Goal: Navigation & Orientation: Find specific page/section

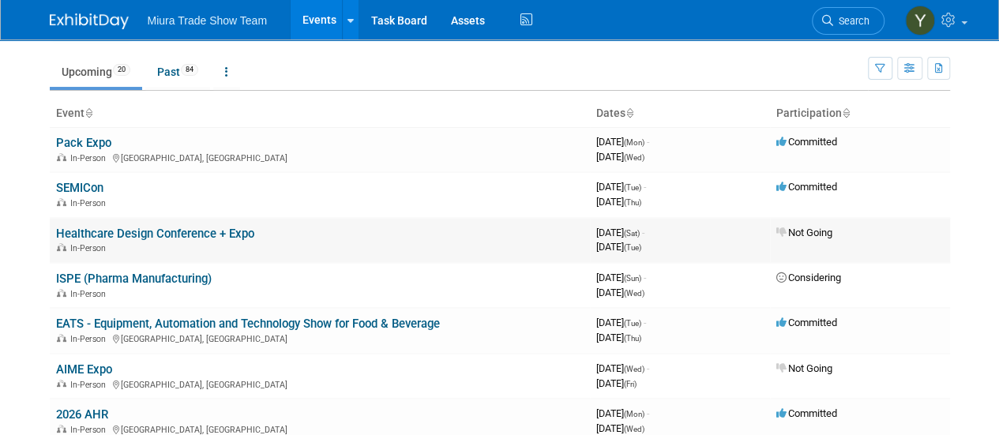
scroll to position [79, 0]
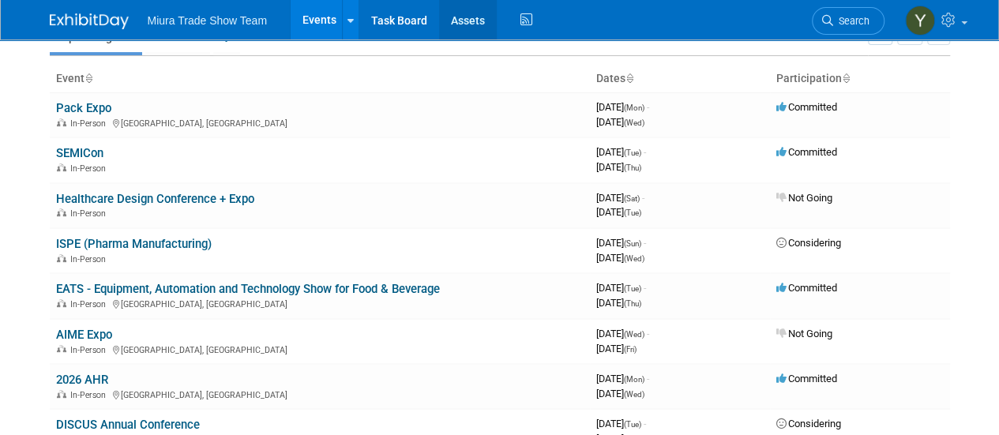
click at [476, 21] on link "Assets" at bounding box center [468, 19] width 58 height 39
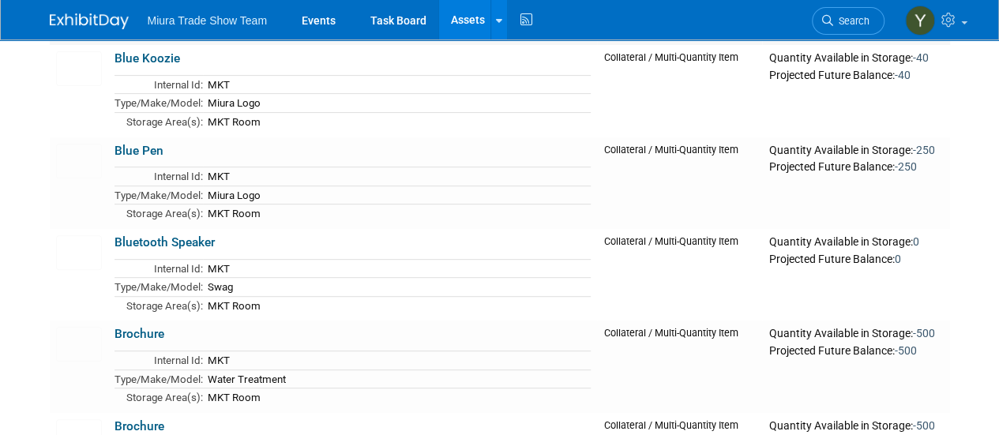
scroll to position [79, 0]
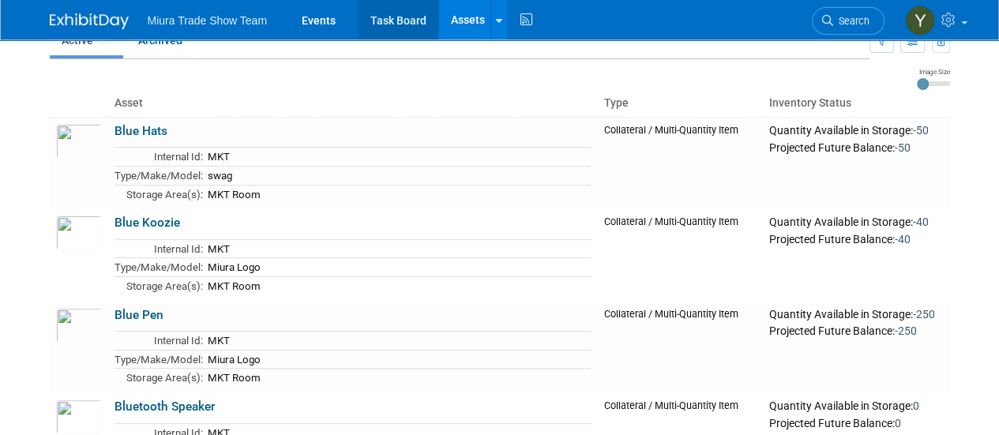
click at [394, 24] on link "Task Board" at bounding box center [398, 19] width 80 height 39
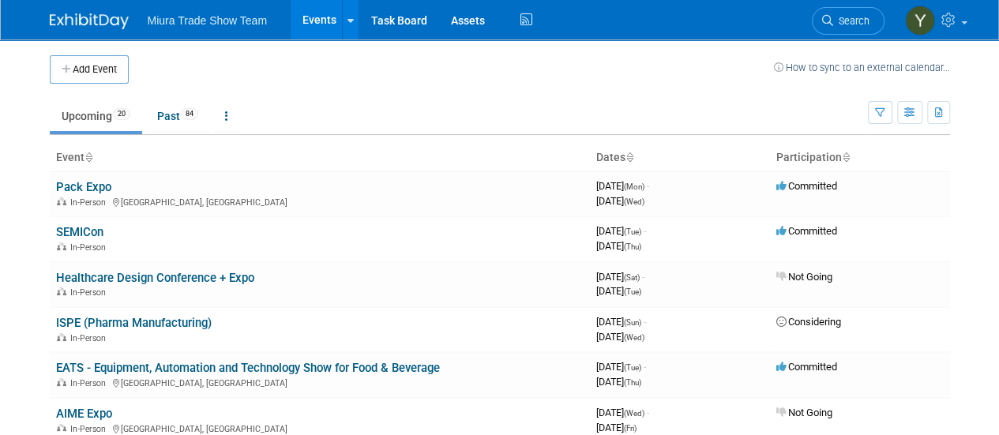
click at [218, 14] on span "Miura Trade Show Team" at bounding box center [207, 20] width 119 height 13
click at [208, 26] on ul "Miura Trade Show Team Events Add Event Bulk Upload Events Shareable Event Board…" at bounding box center [342, 19] width 388 height 39
